Goal: Task Accomplishment & Management: Use online tool/utility

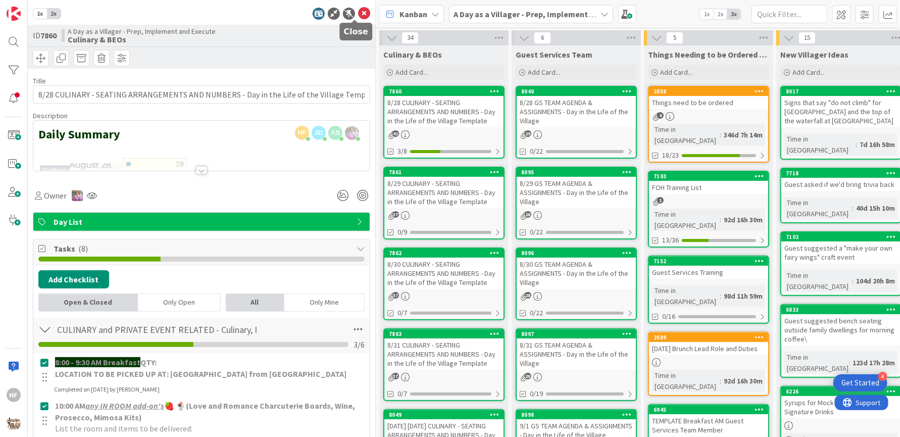
click at [358, 15] on icon at bounding box center [364, 14] width 12 height 12
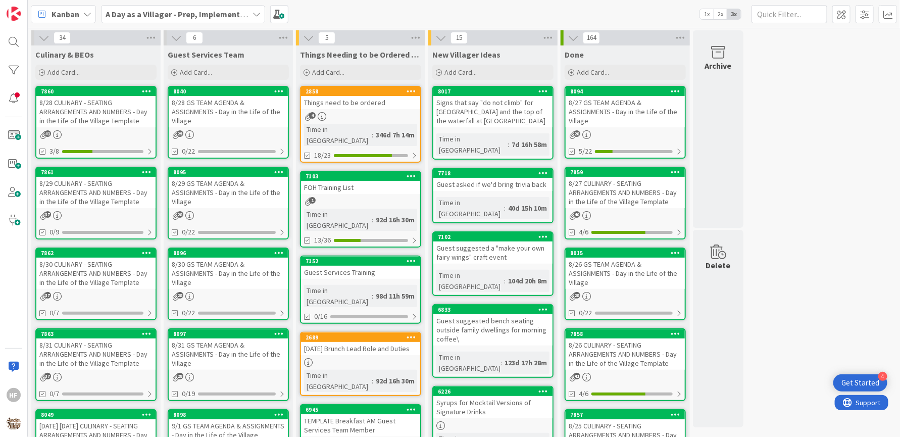
click at [99, 192] on div "8/29 CULINARY - SEATING ARRANGEMENTS AND NUMBERS - Day in the Life of the Villa…" at bounding box center [95, 192] width 119 height 31
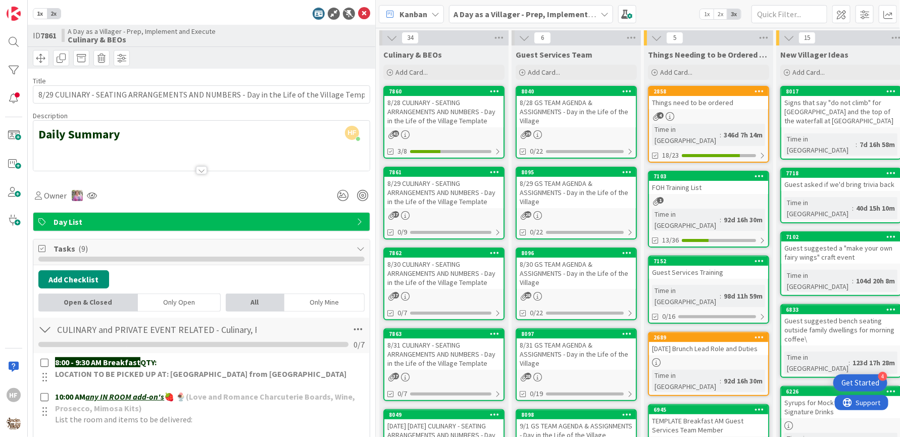
scroll to position [249, 0]
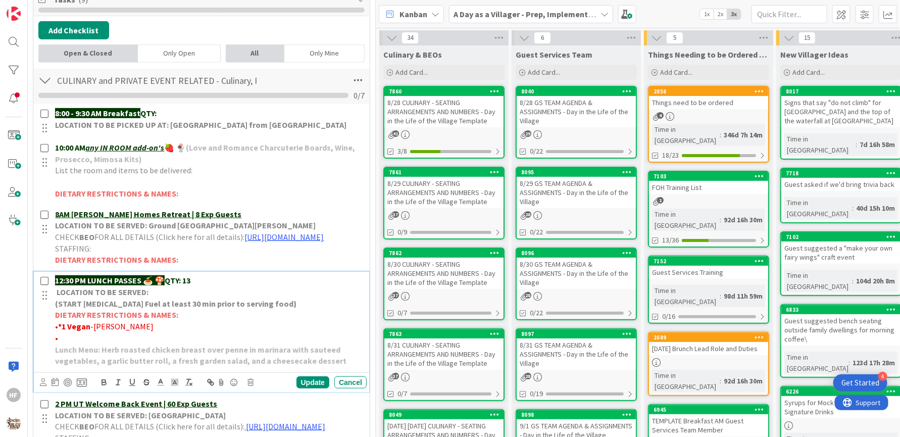
click at [210, 286] on p "12:30 PM LUNCH PASSES 🍝 🍄 QTY: 13" at bounding box center [209, 281] width 308 height 12
click at [300, 388] on div "Update" at bounding box center [312, 382] width 33 height 12
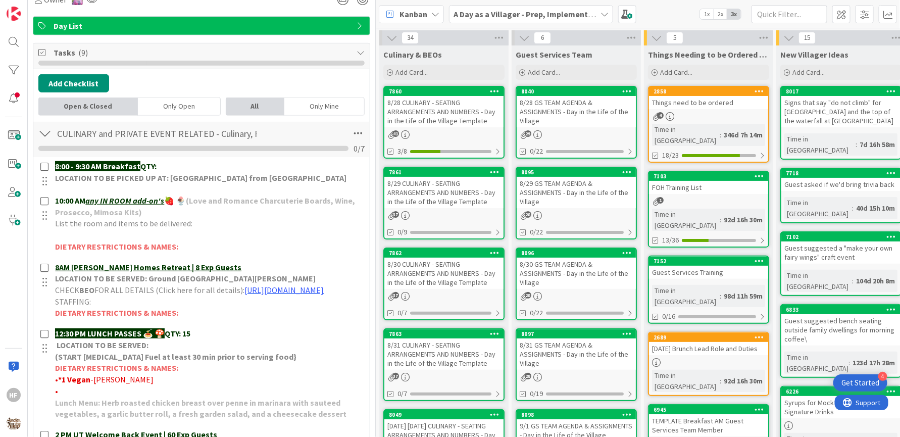
scroll to position [0, 0]
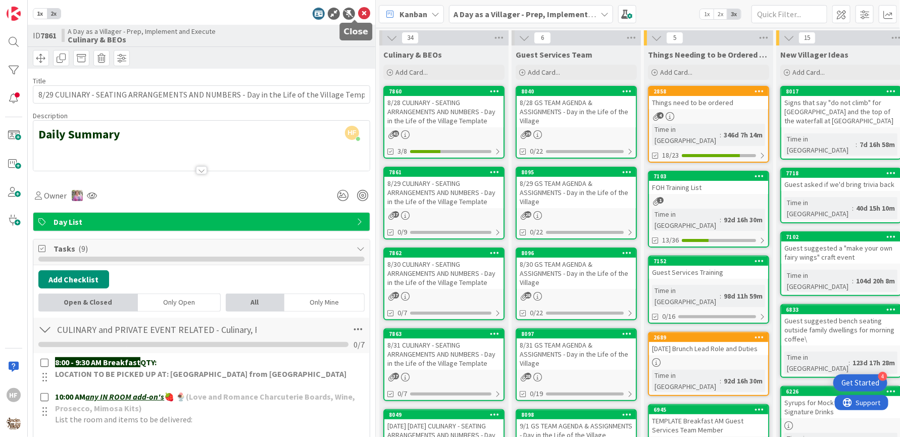
click at [358, 14] on icon at bounding box center [364, 14] width 12 height 12
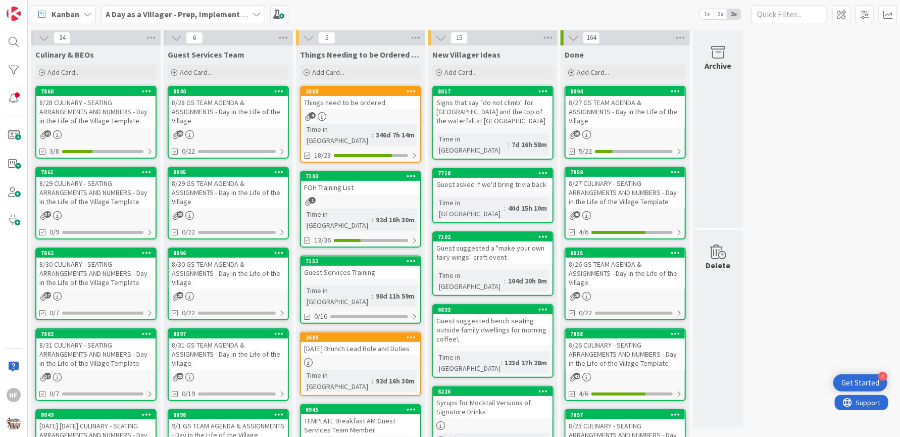
click at [85, 276] on div "8/30 CULINARY - SEATING ARRANGEMENTS AND NUMBERS - Day in the Life of the Villa…" at bounding box center [95, 273] width 119 height 31
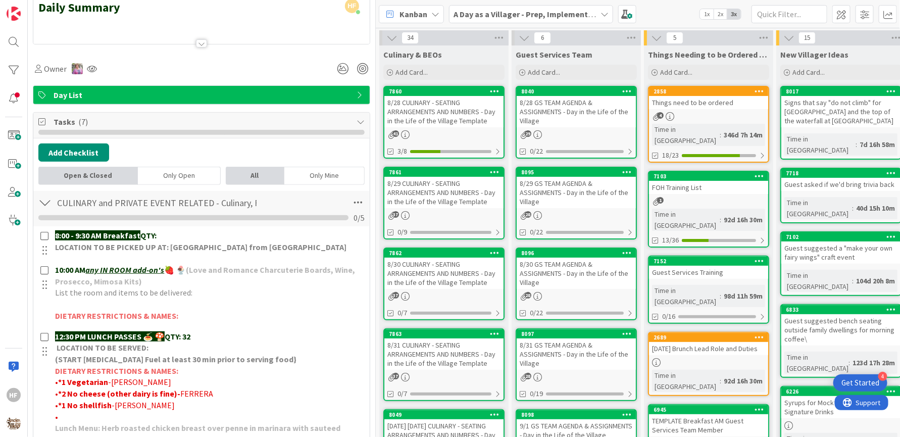
scroll to position [129, 0]
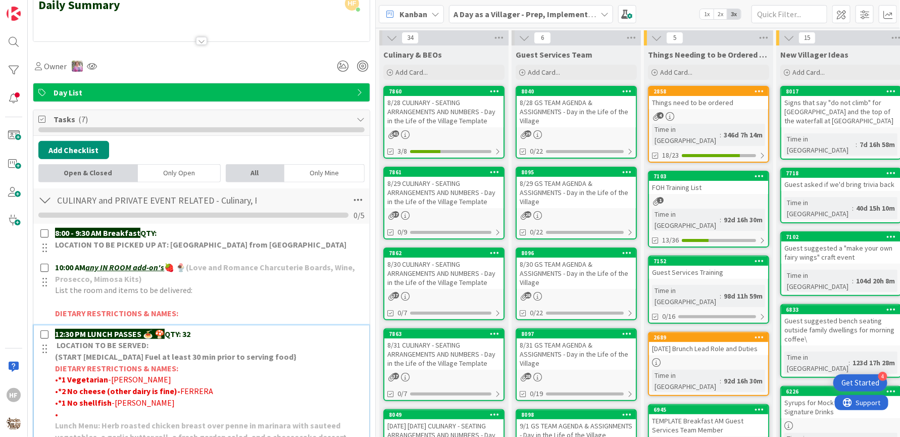
click at [199, 331] on p "12:30 PM LUNCH PASSES 🍝 🍄 QTY: 32" at bounding box center [209, 334] width 308 height 12
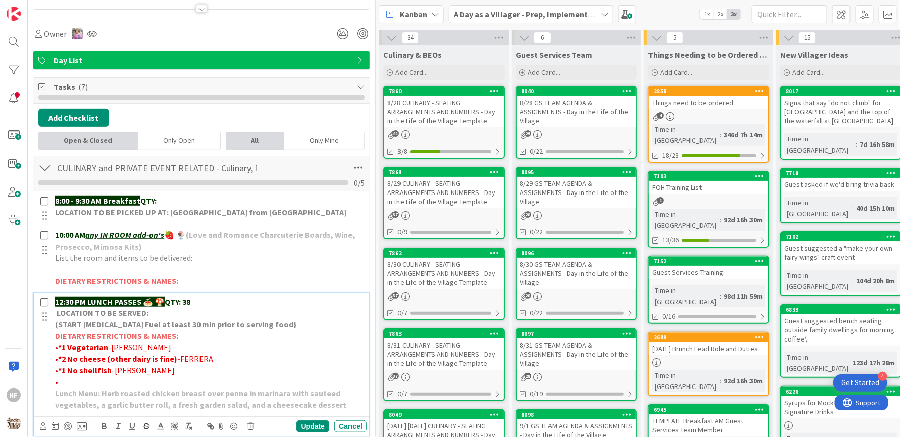
scroll to position [228, 0]
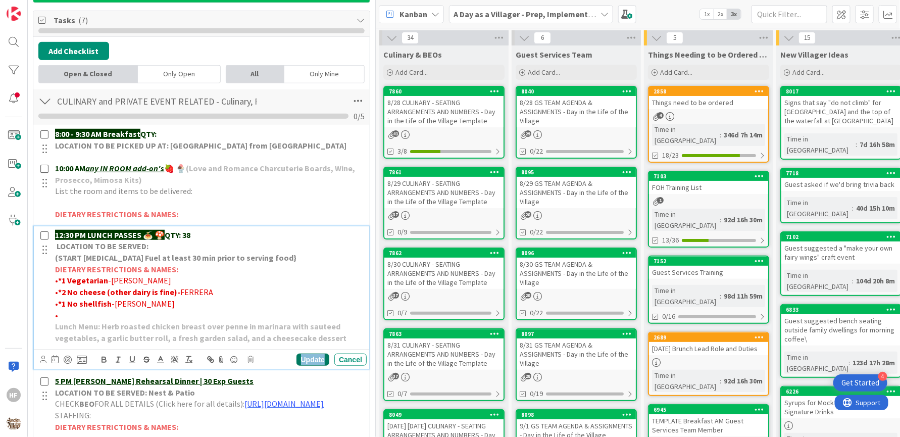
click at [307, 356] on div "Update" at bounding box center [312, 359] width 33 height 12
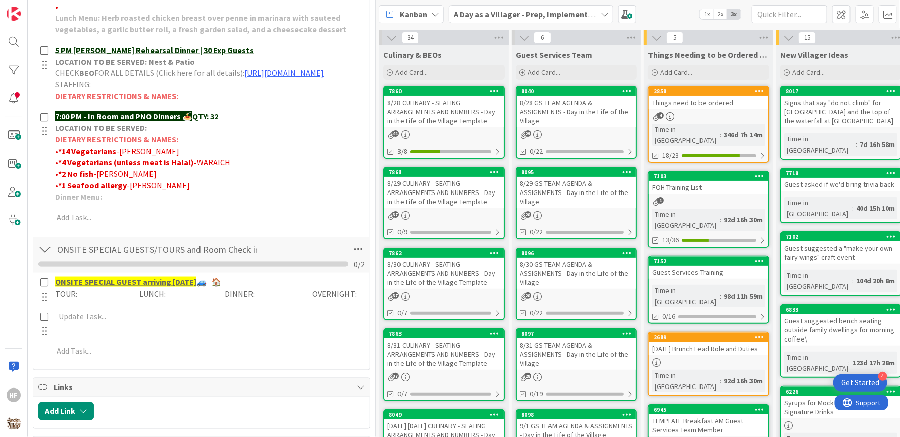
scroll to position [536, 0]
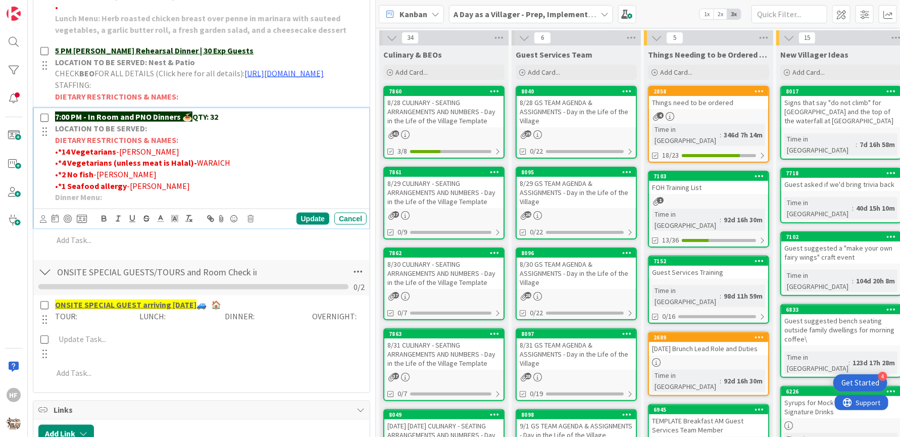
click at [254, 123] on p "7:00 PM - In Room and PNO Dinners 🍝 QTY: 32" at bounding box center [209, 117] width 308 height 12
click at [309, 225] on div "Update" at bounding box center [312, 219] width 33 height 12
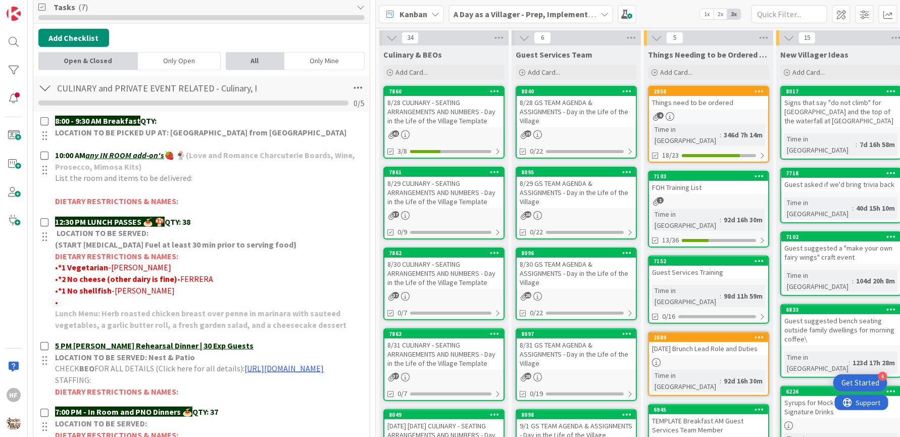
scroll to position [0, 0]
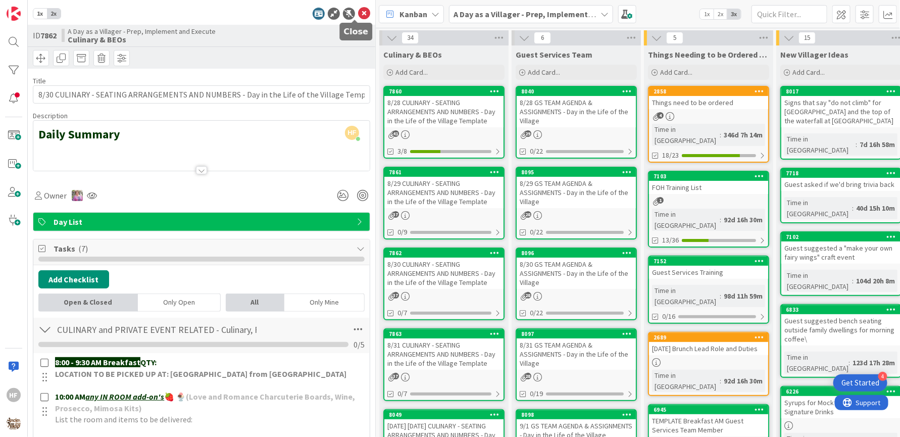
click at [358, 17] on icon at bounding box center [364, 14] width 12 height 12
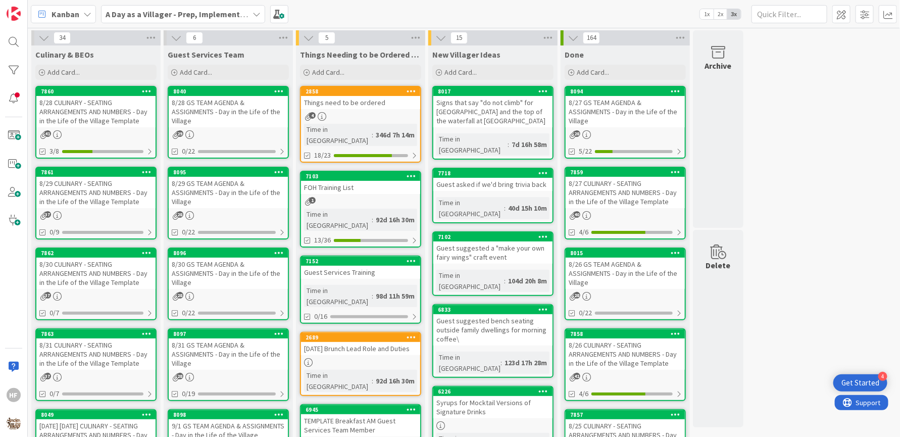
click at [109, 345] on div "8/31 CULINARY - SEATING ARRANGEMENTS AND NUMBERS - Day in the Life of the Villa…" at bounding box center [95, 353] width 119 height 31
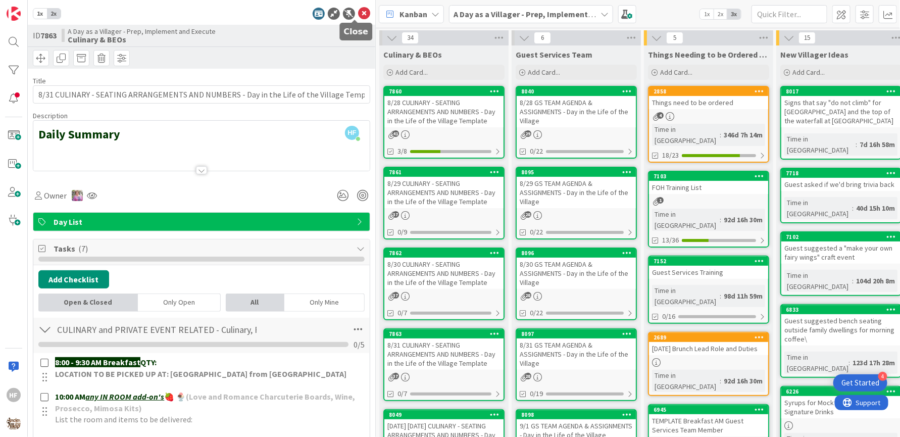
click at [358, 14] on icon at bounding box center [364, 14] width 12 height 12
